Goal: Check status: Check status

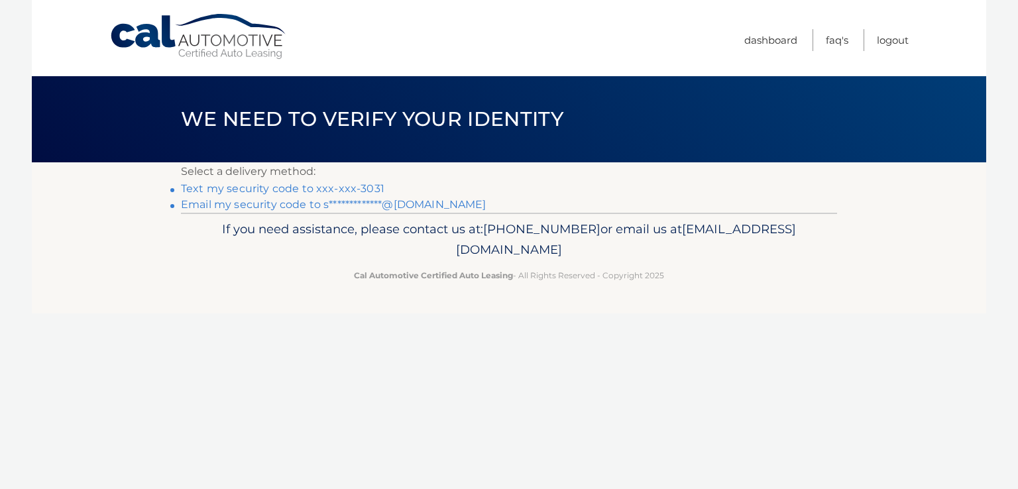
click at [326, 189] on link "Text my security code to xxx-xxx-3031" at bounding box center [283, 188] width 204 height 13
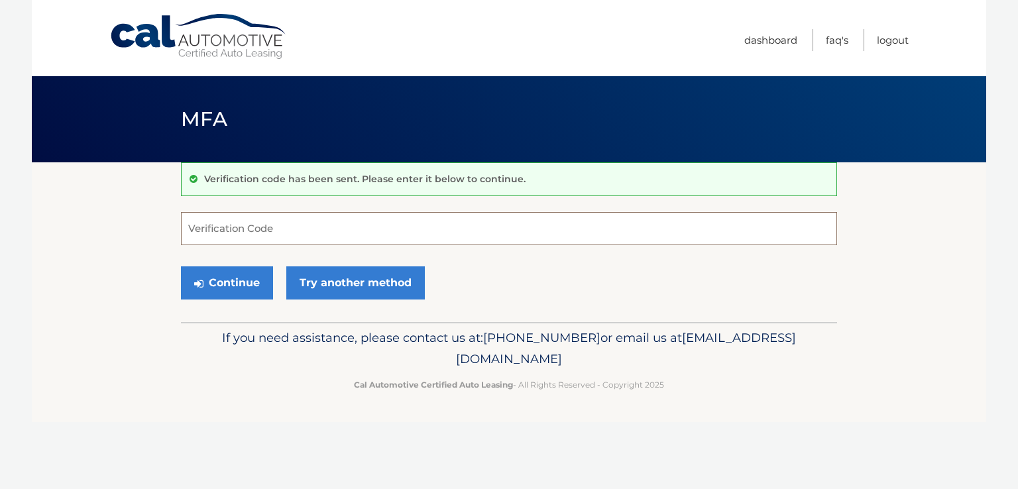
click at [286, 227] on input "Verification Code" at bounding box center [509, 228] width 656 height 33
type input "606416"
click at [231, 287] on button "Continue" at bounding box center [227, 283] width 92 height 33
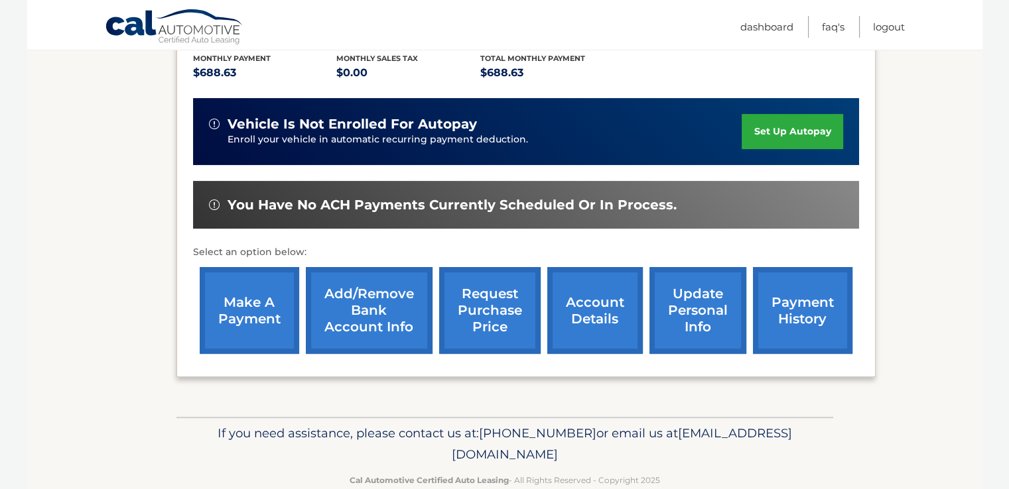
scroll to position [247, 0]
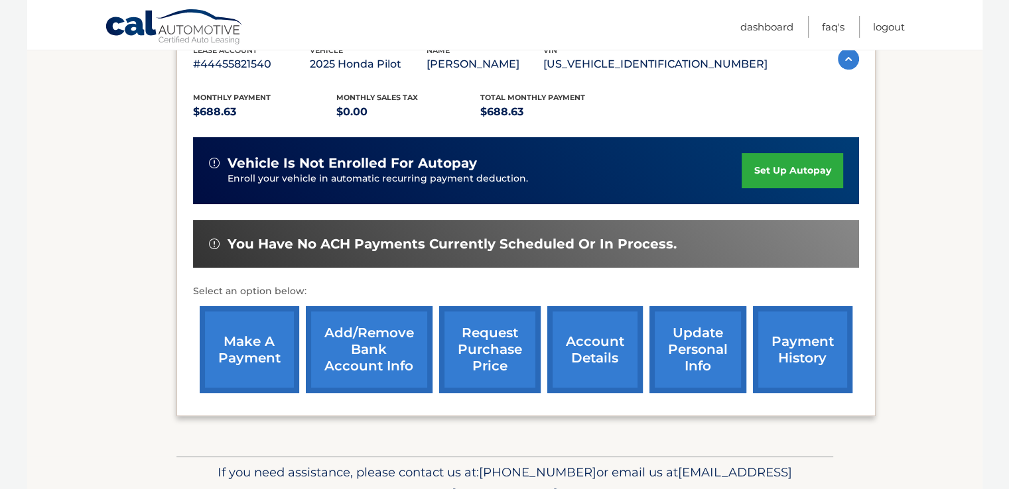
click at [794, 350] on link "payment history" at bounding box center [802, 349] width 99 height 87
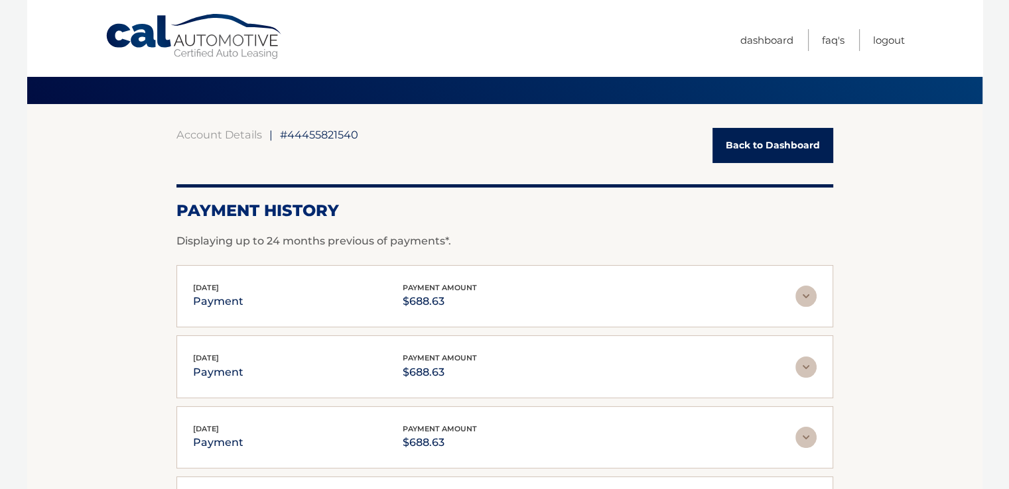
scroll to position [199, 0]
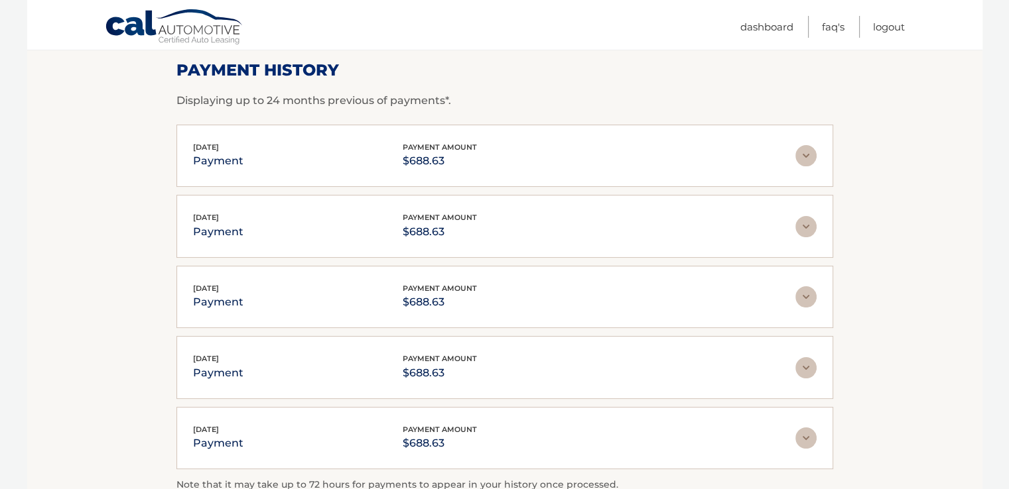
click at [806, 157] on img at bounding box center [805, 155] width 21 height 21
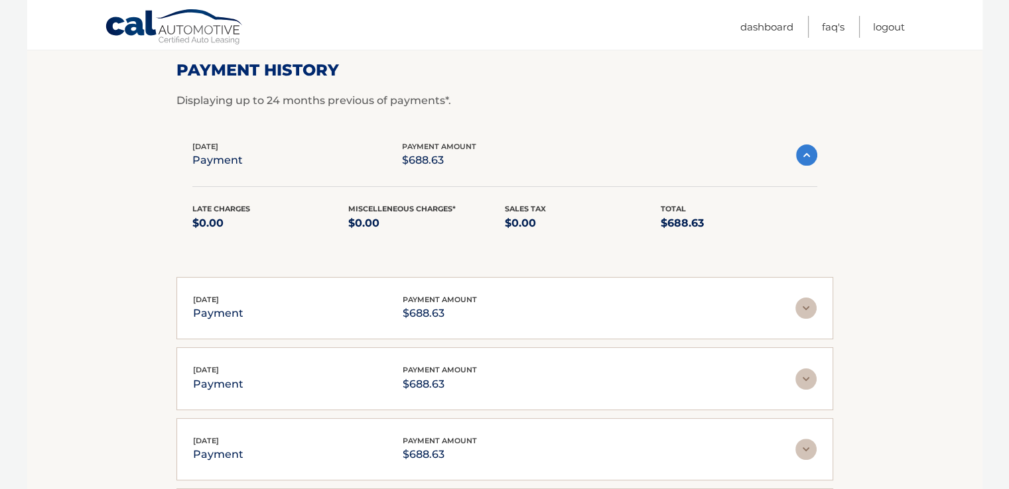
click at [804, 314] on img at bounding box center [805, 308] width 21 height 21
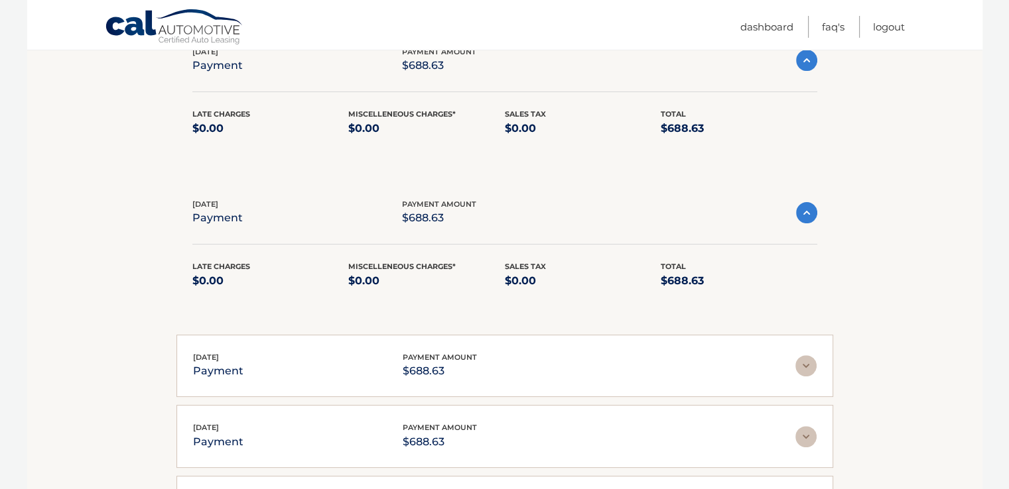
scroll to position [332, 0]
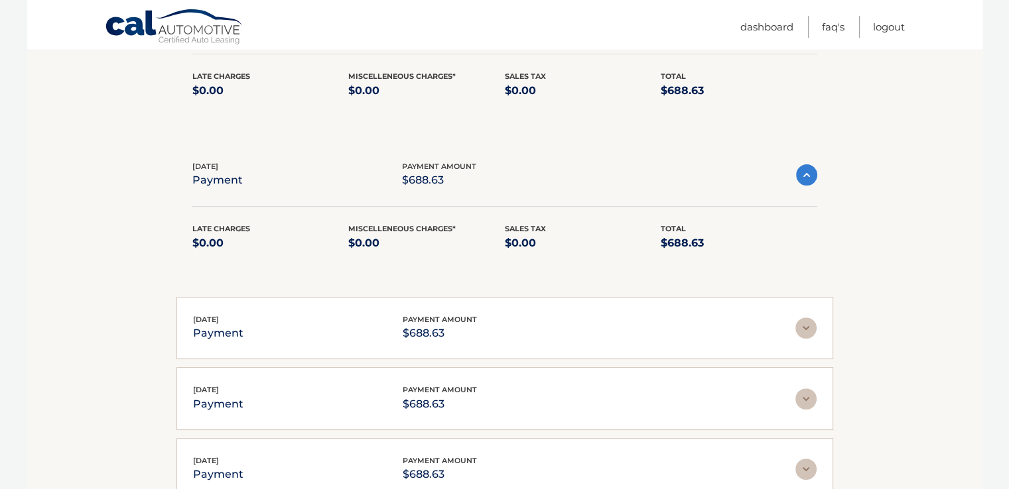
click at [801, 322] on img at bounding box center [805, 328] width 21 height 21
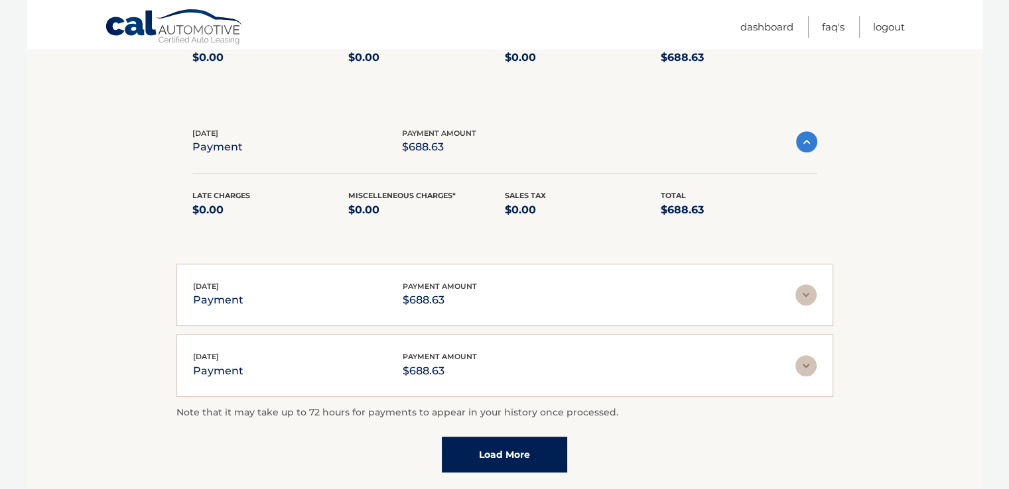
scroll to position [530, 0]
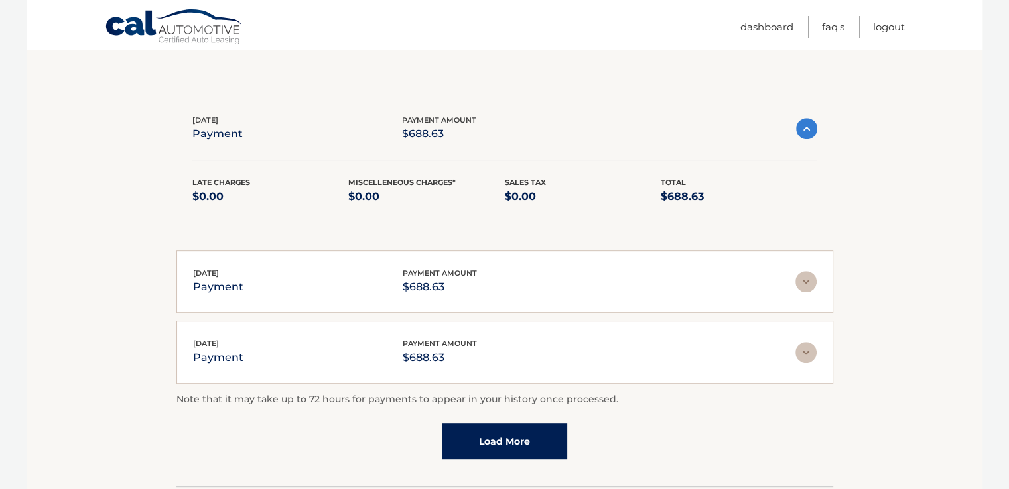
click at [808, 272] on img at bounding box center [805, 281] width 21 height 21
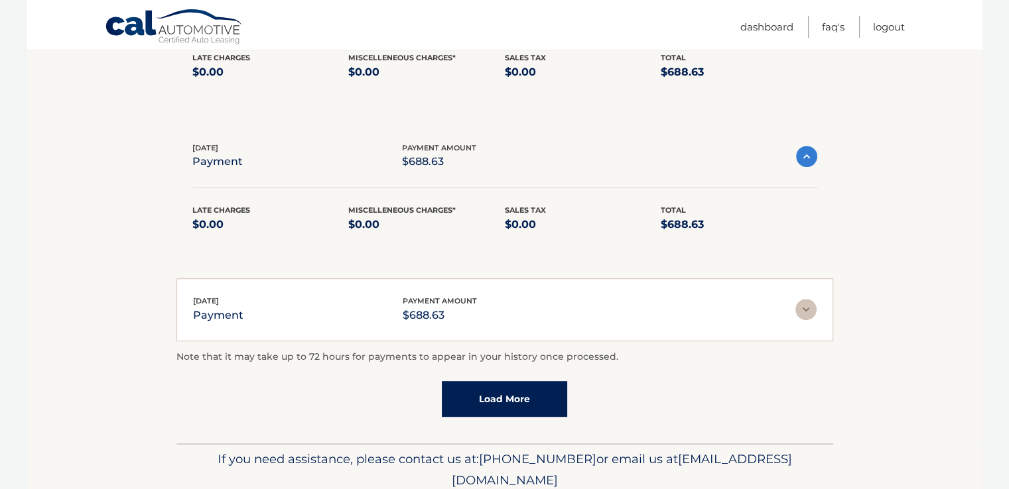
scroll to position [663, 0]
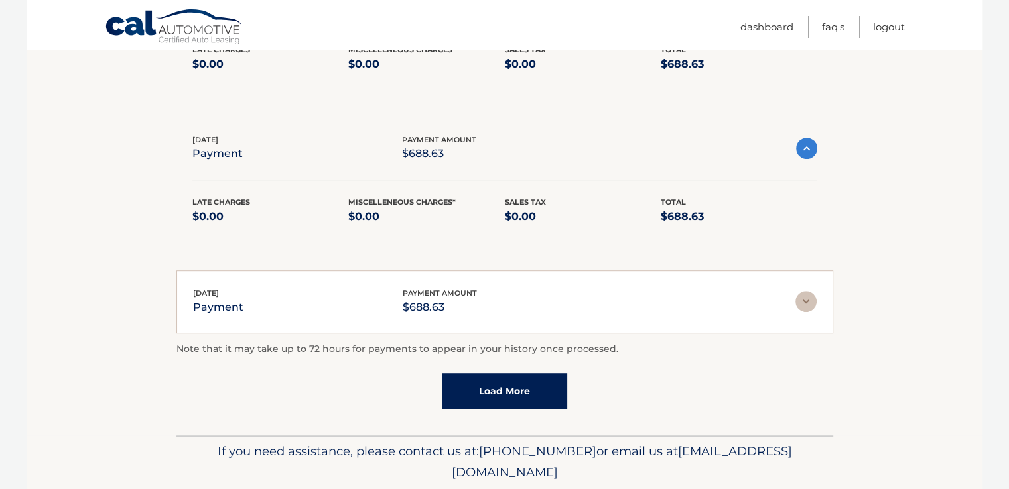
click at [804, 292] on img at bounding box center [805, 301] width 21 height 21
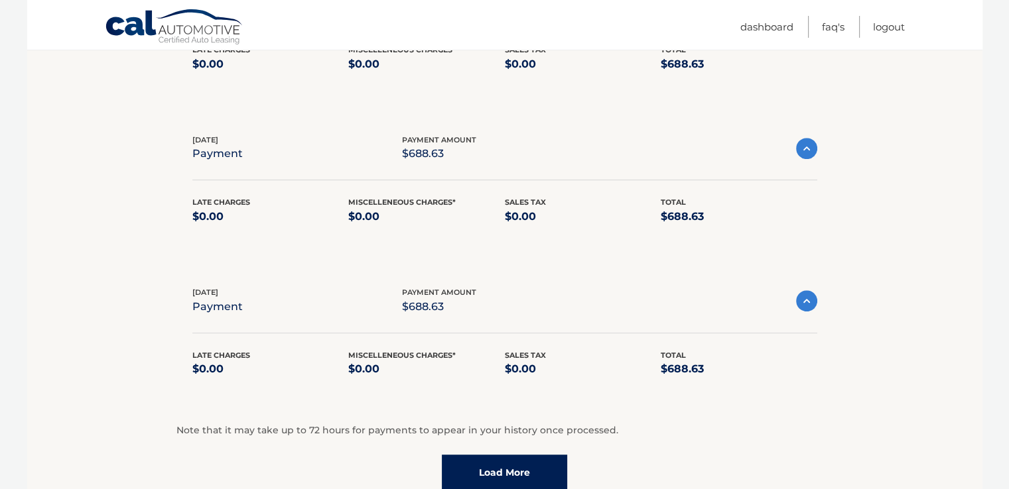
scroll to position [729, 0]
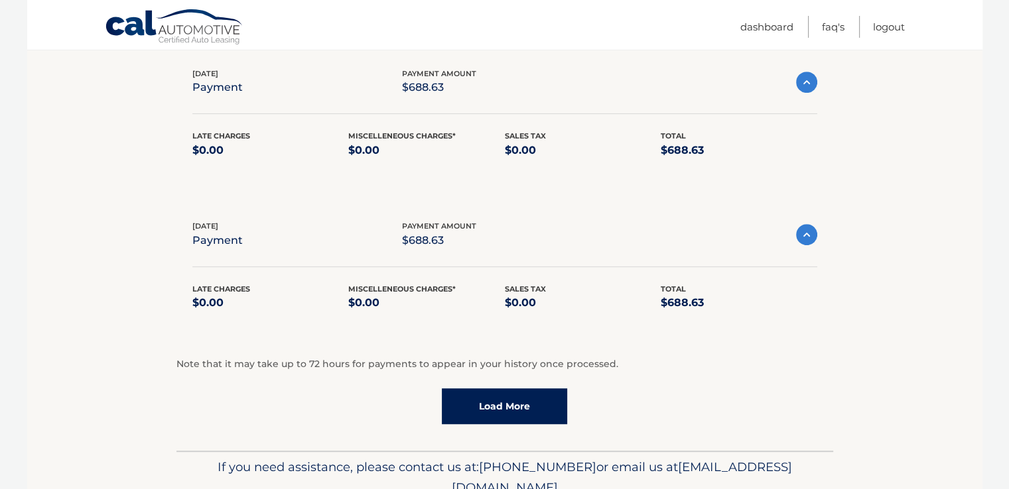
click at [483, 405] on link "Load More" at bounding box center [504, 407] width 125 height 36
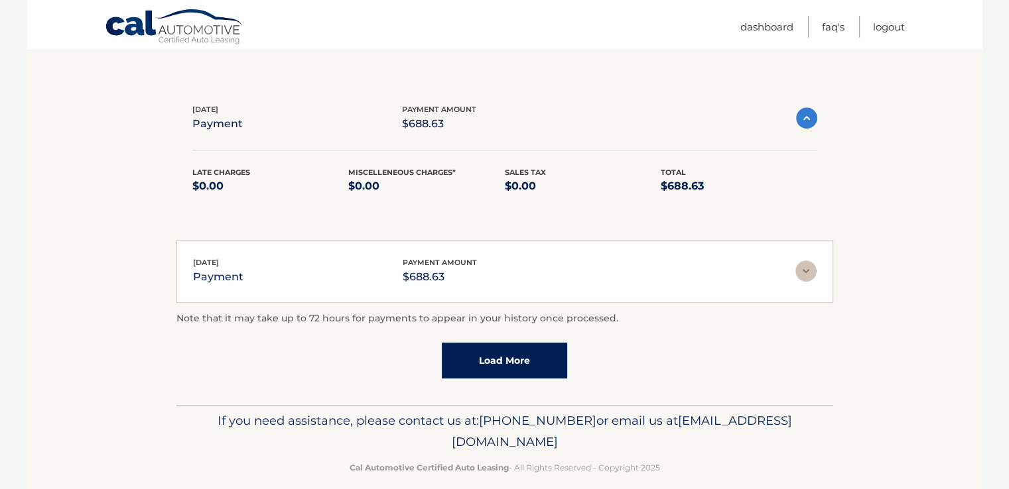
scroll to position [858, 0]
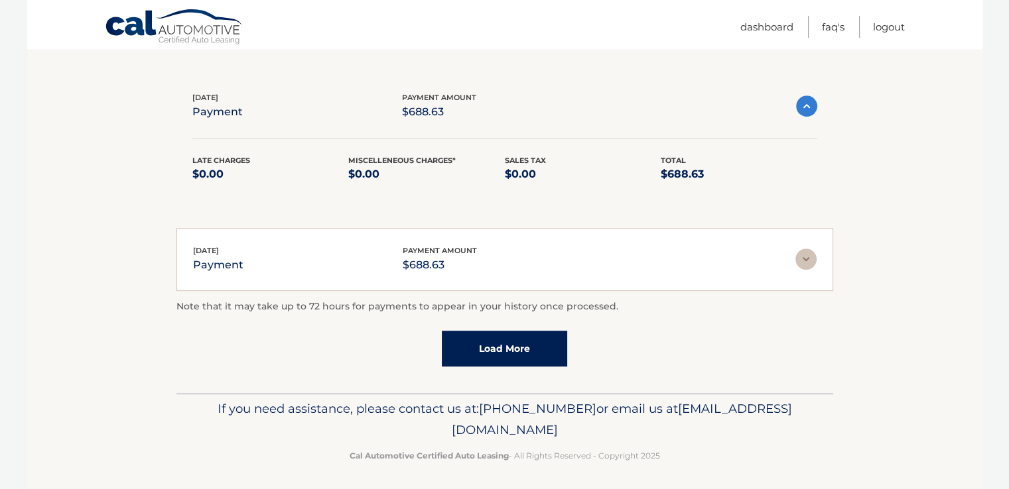
click at [805, 253] on img at bounding box center [805, 259] width 21 height 21
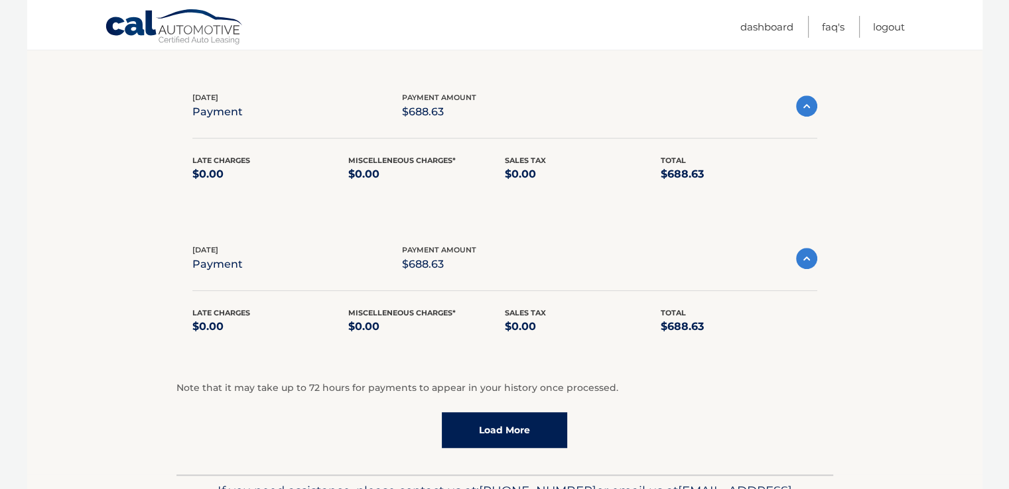
click at [566, 430] on link "Load More" at bounding box center [504, 430] width 125 height 36
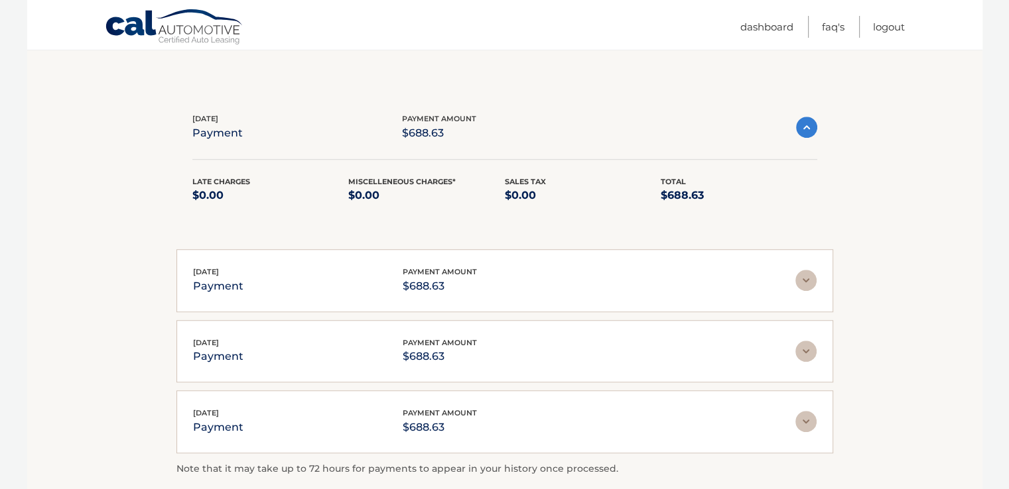
scroll to position [991, 0]
click at [805, 416] on img at bounding box center [805, 420] width 21 height 21
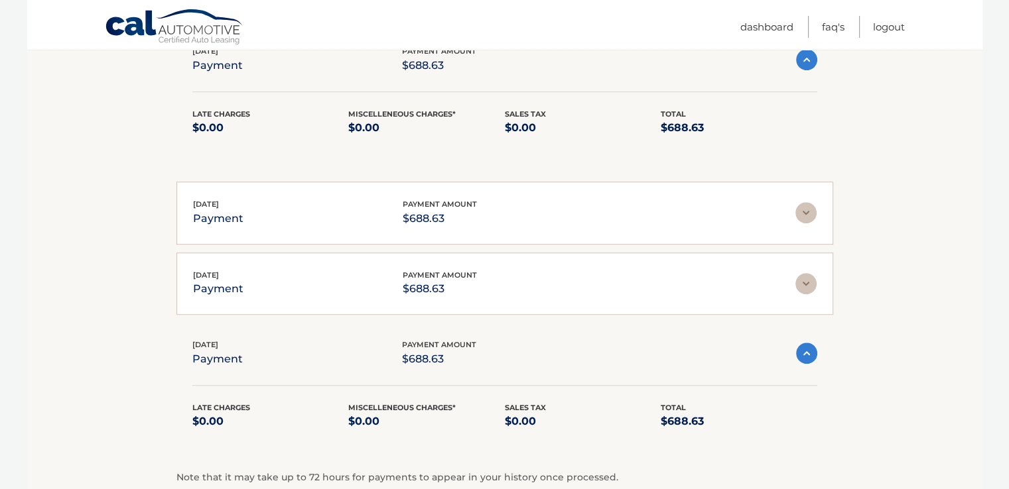
scroll to position [1123, 0]
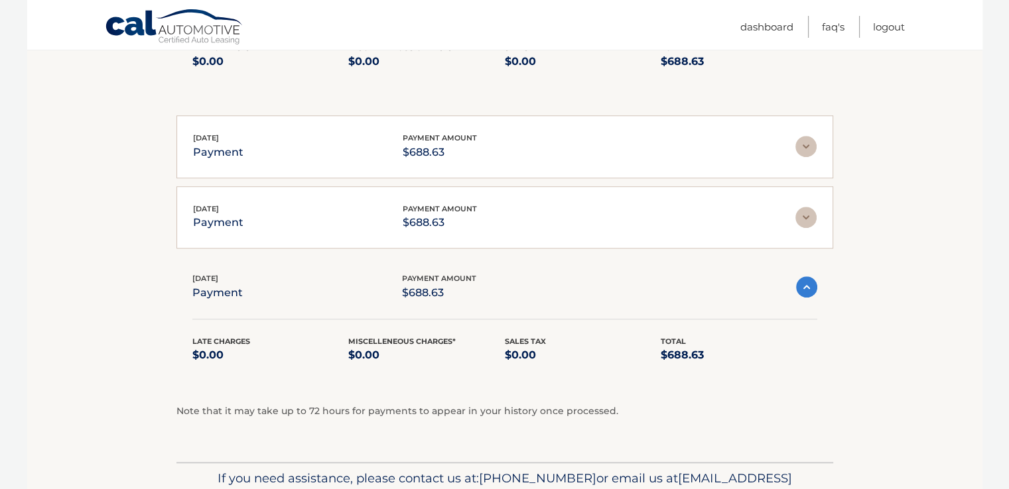
click at [808, 221] on img at bounding box center [805, 217] width 21 height 21
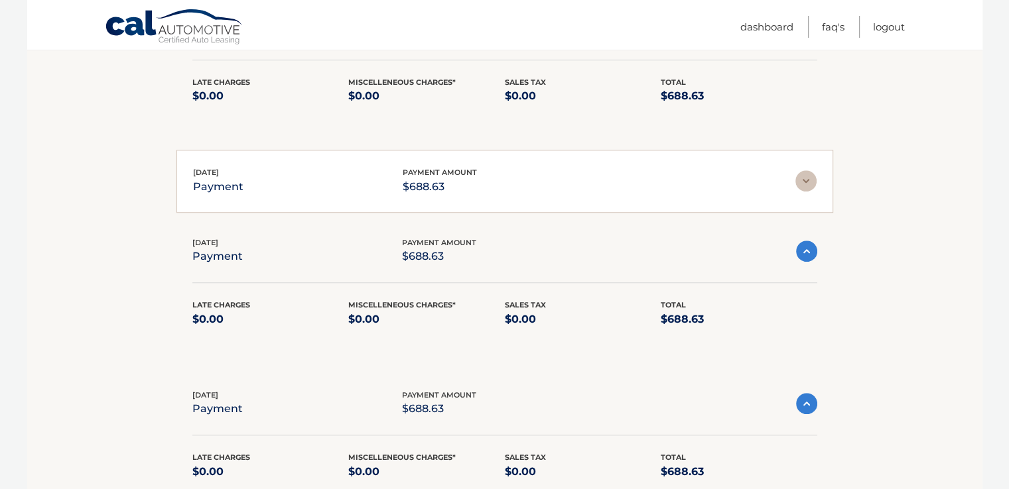
scroll to position [1057, 0]
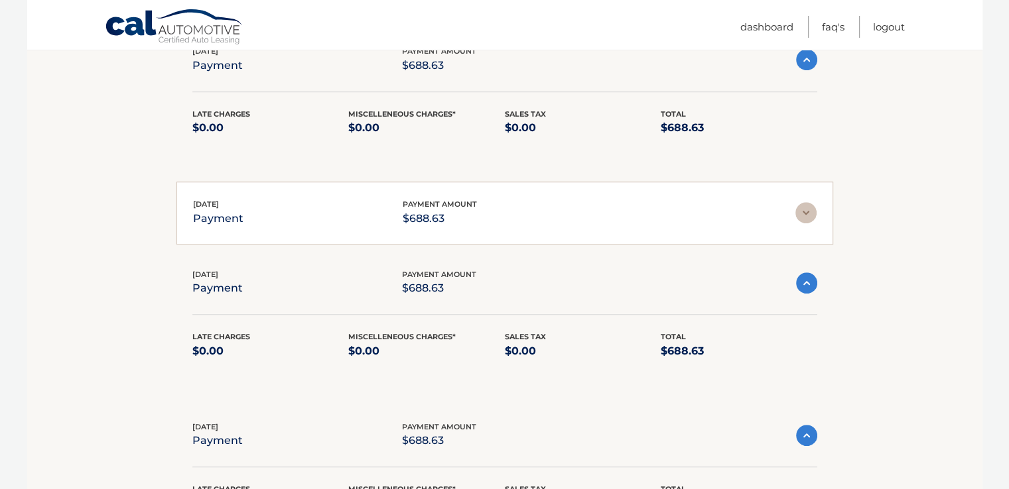
click at [804, 213] on img at bounding box center [805, 212] width 21 height 21
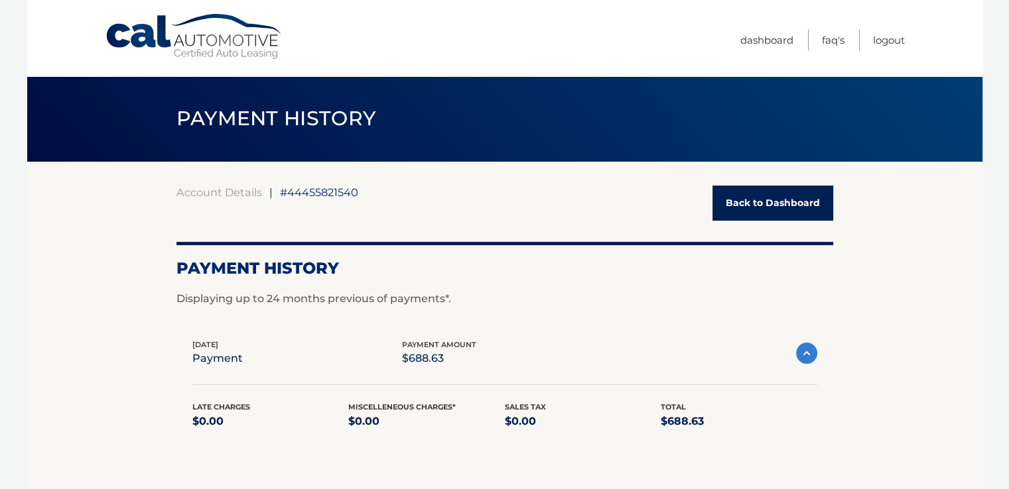
scroll to position [0, 0]
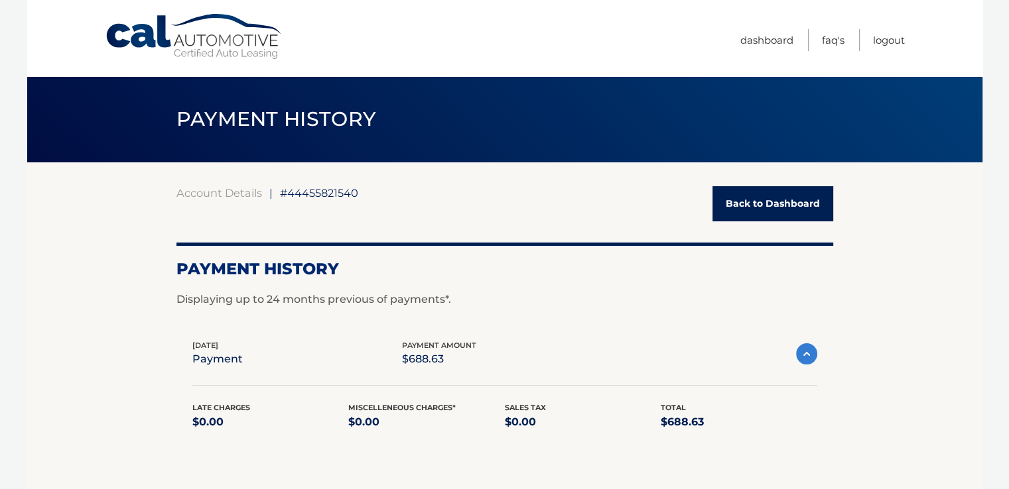
click at [805, 351] on img at bounding box center [806, 353] width 21 height 21
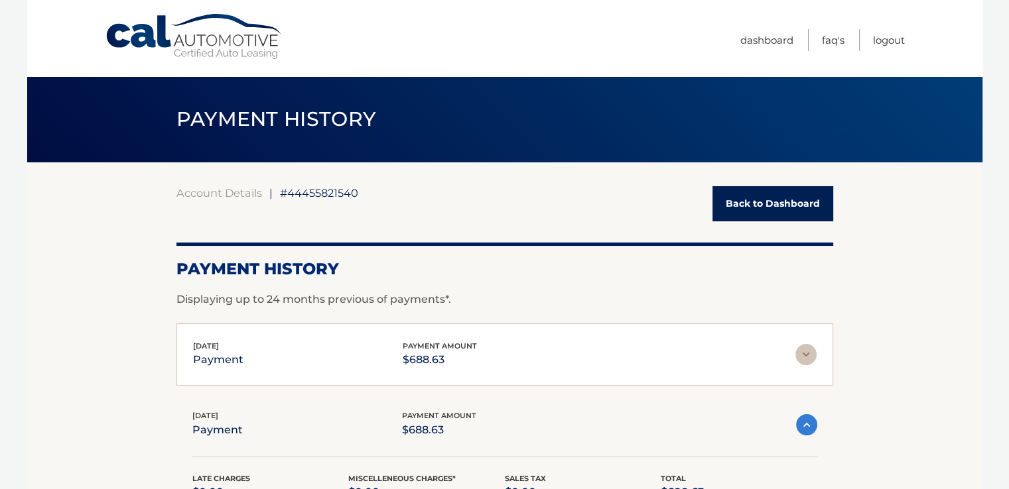
click at [805, 351] on img at bounding box center [805, 354] width 21 height 21
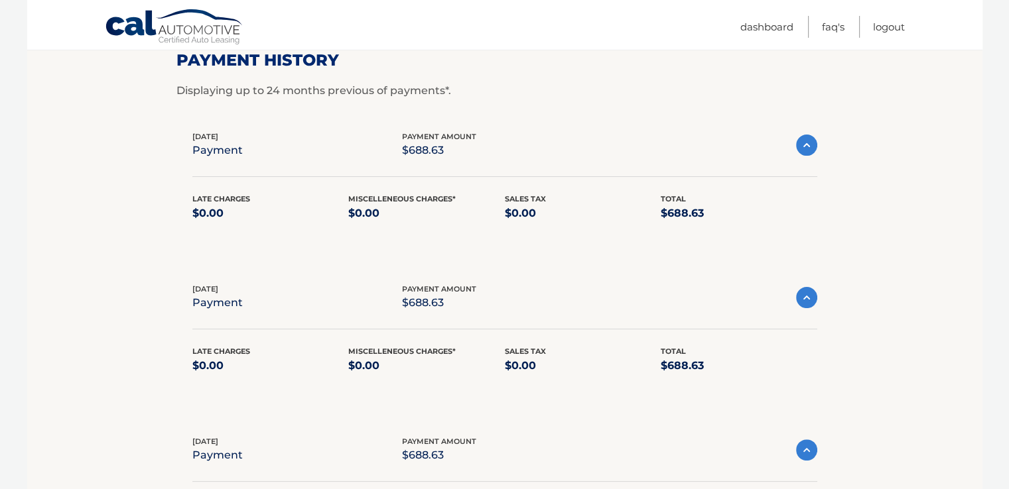
scroll to position [133, 0]
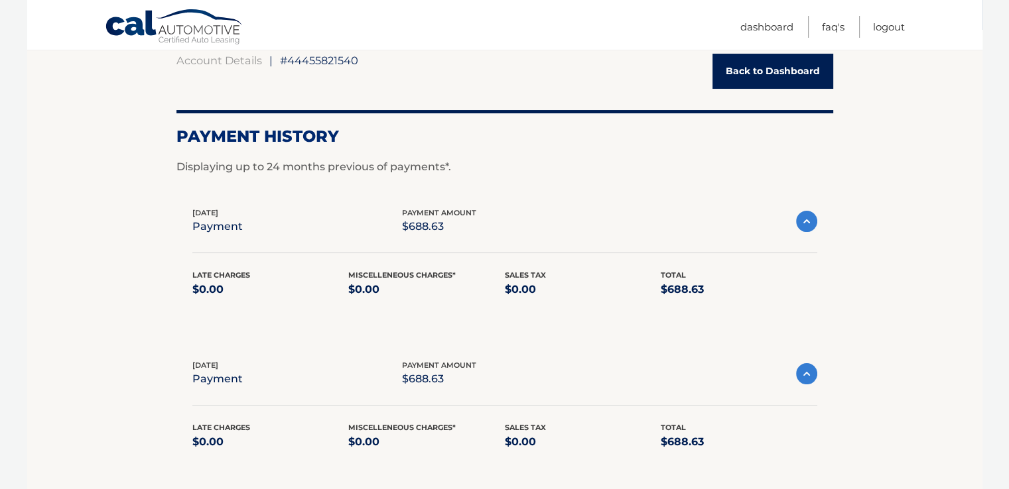
click at [809, 221] on img at bounding box center [806, 221] width 21 height 21
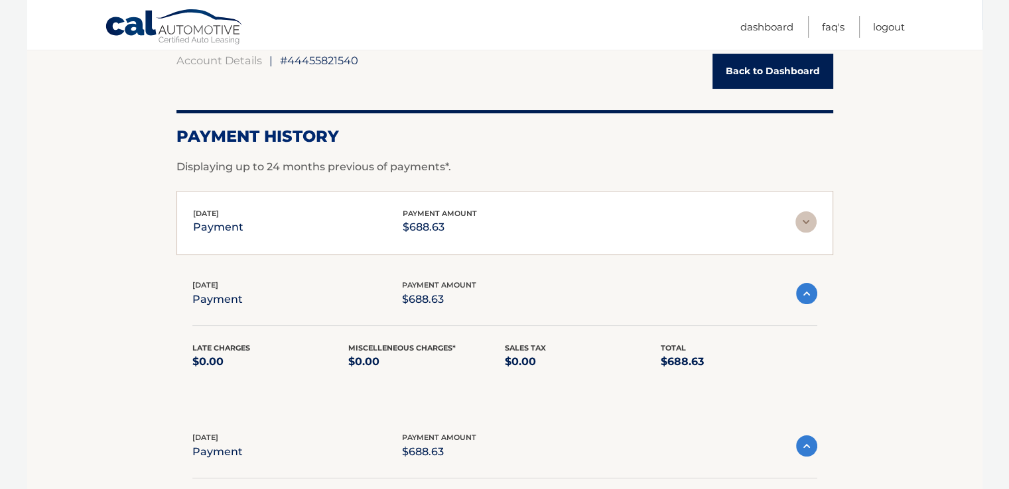
click at [809, 221] on img at bounding box center [805, 222] width 21 height 21
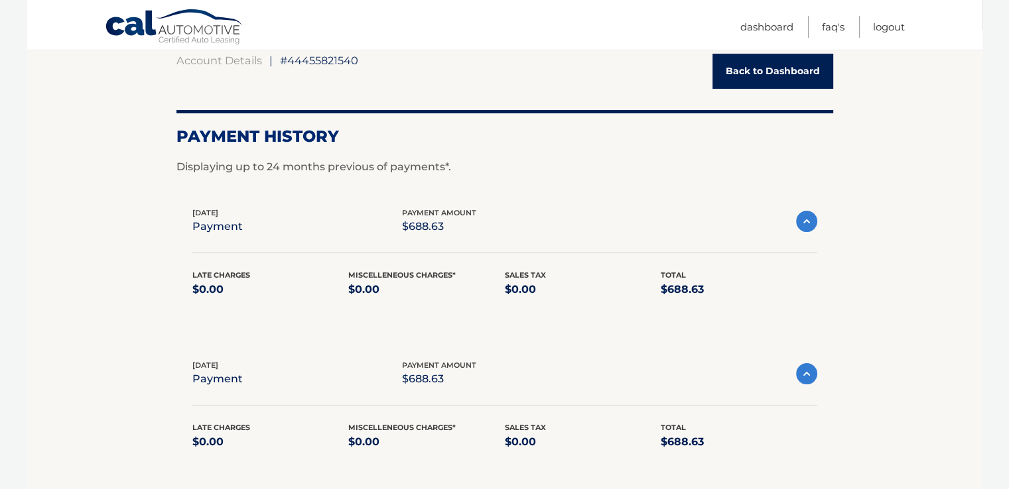
click at [810, 218] on img at bounding box center [806, 221] width 21 height 21
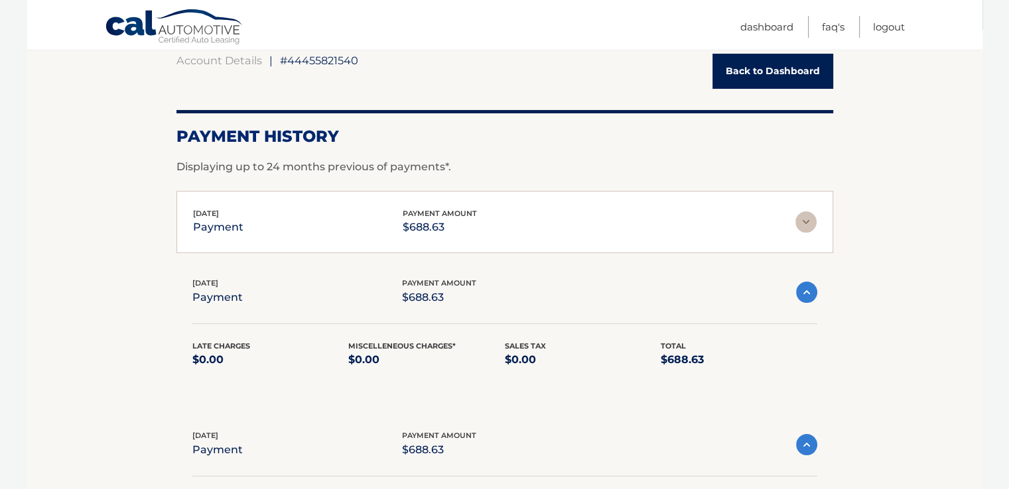
click at [810, 218] on img at bounding box center [805, 222] width 21 height 21
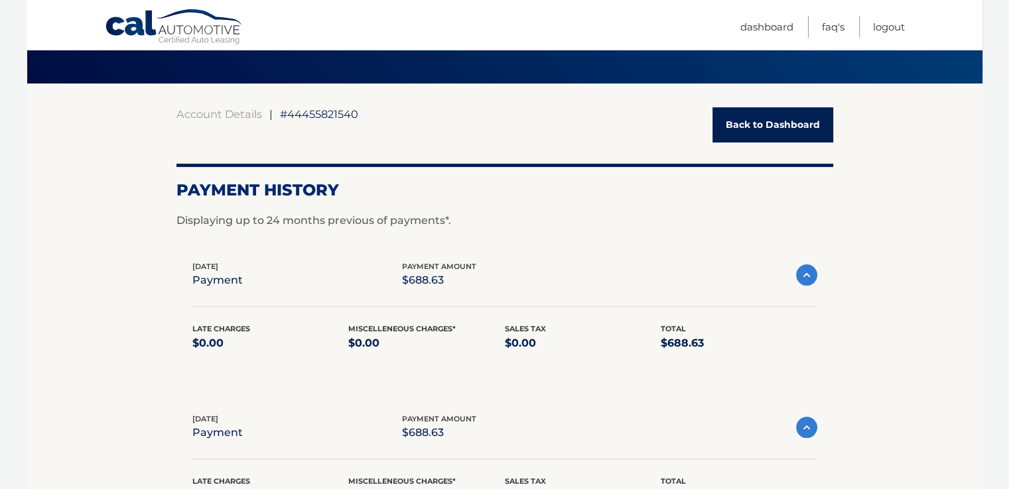
scroll to position [0, 0]
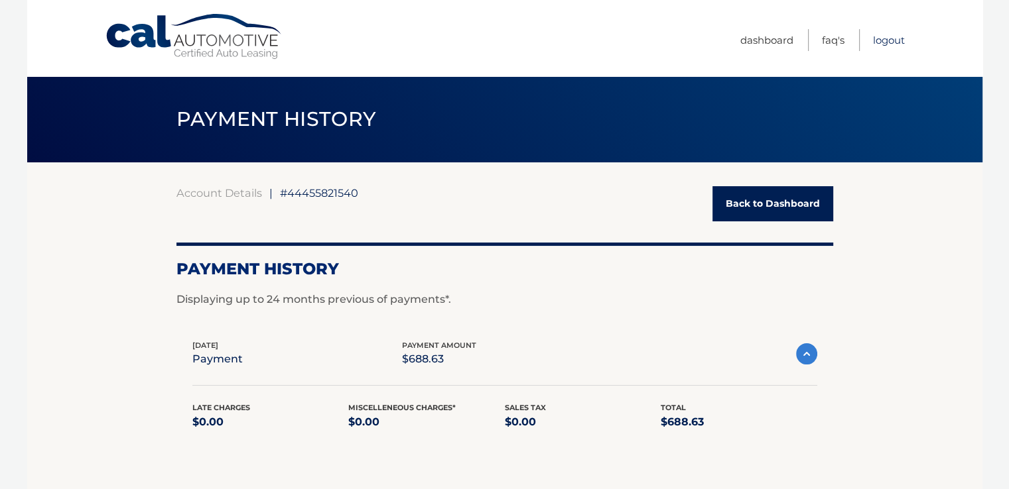
click at [882, 40] on link "Logout" at bounding box center [889, 40] width 32 height 22
